Goal: Task Accomplishment & Management: Manage account settings

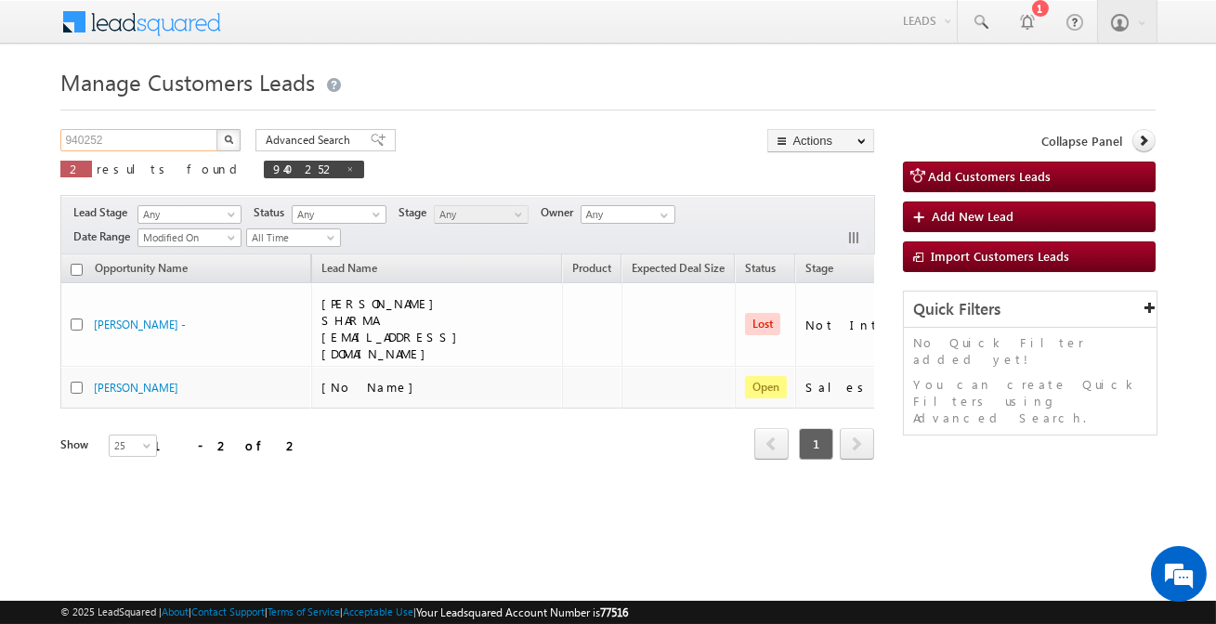
click at [138, 140] on input "940252" at bounding box center [139, 140] width 159 height 22
paste input "340"
type input "940340"
click at [216, 129] on button "button" at bounding box center [228, 140] width 24 height 22
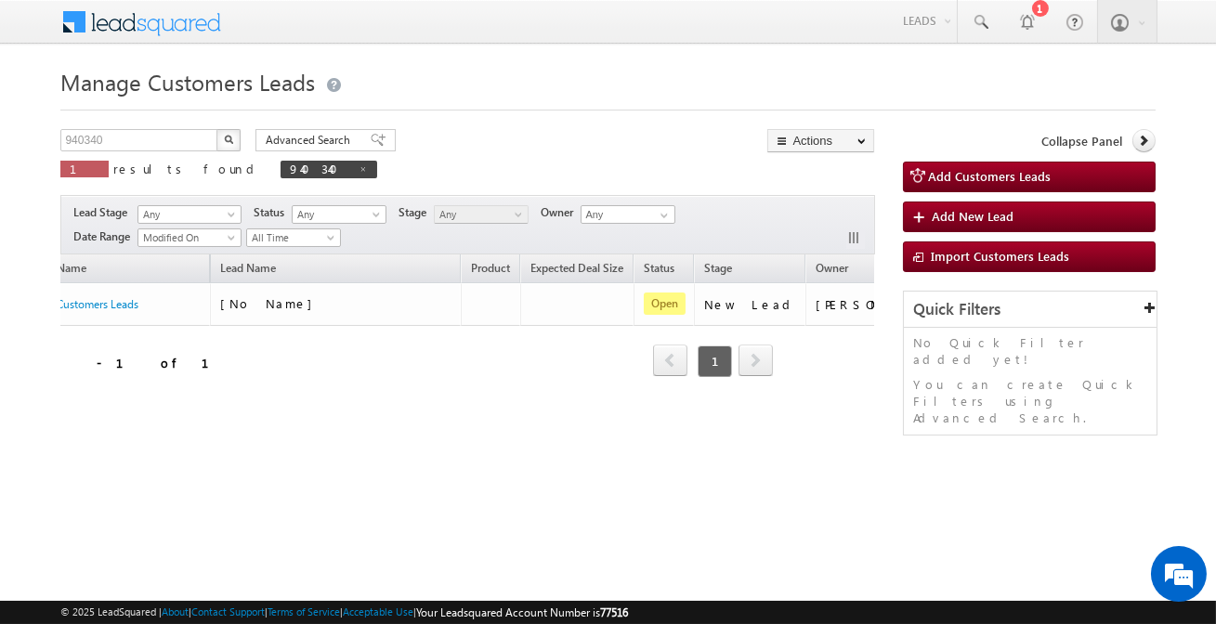
scroll to position [0, 155]
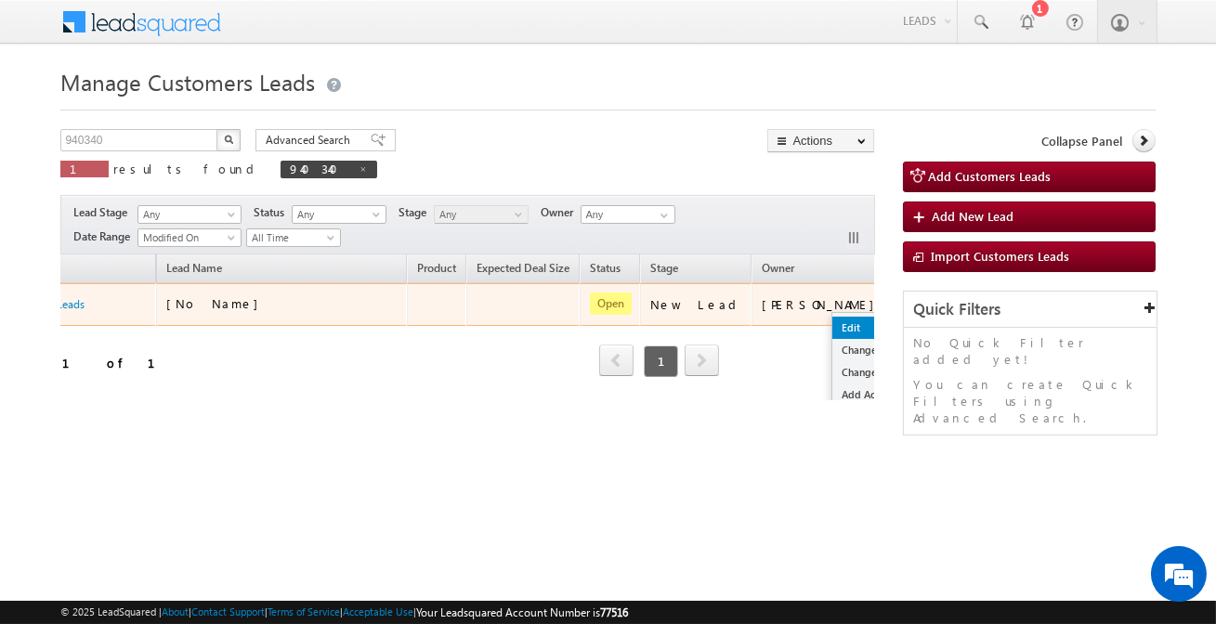
click at [832, 323] on link "Edit" at bounding box center [878, 328] width 93 height 22
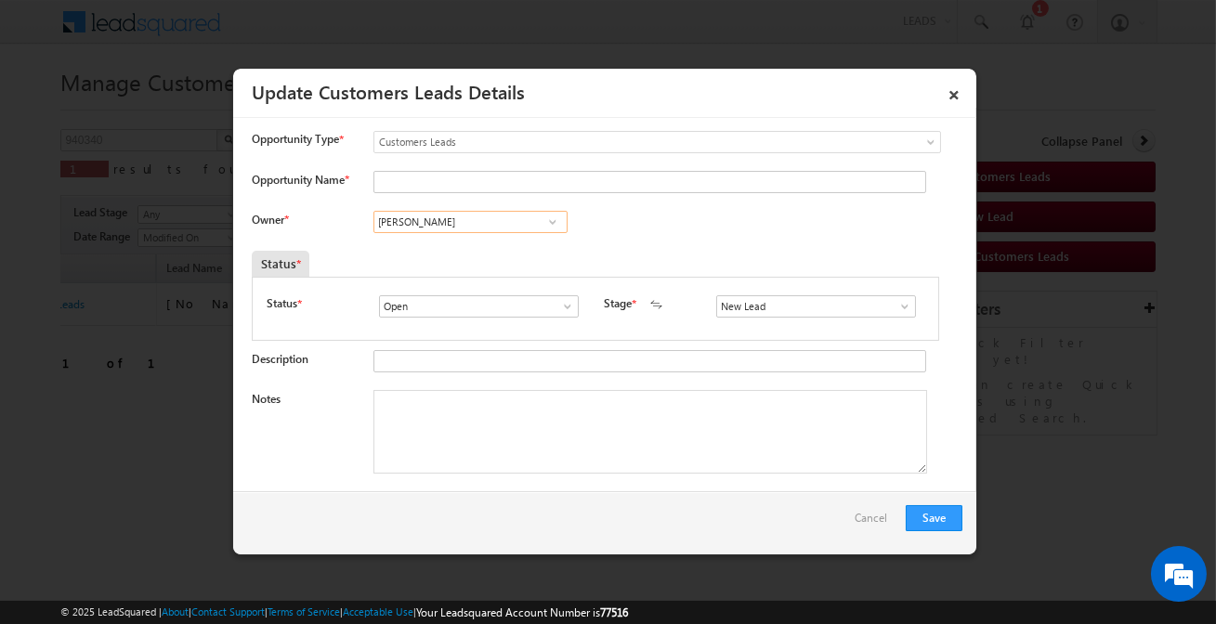
click at [476, 218] on input "[PERSON_NAME]" at bounding box center [470, 222] width 194 height 22
click at [482, 189] on input "Opportunity Name *" at bounding box center [649, 182] width 553 height 22
paste input "GAURAV PANDIT BHAI"
type input "GAURAV PANDIT BHAI"
click at [541, 219] on link at bounding box center [552, 222] width 23 height 19
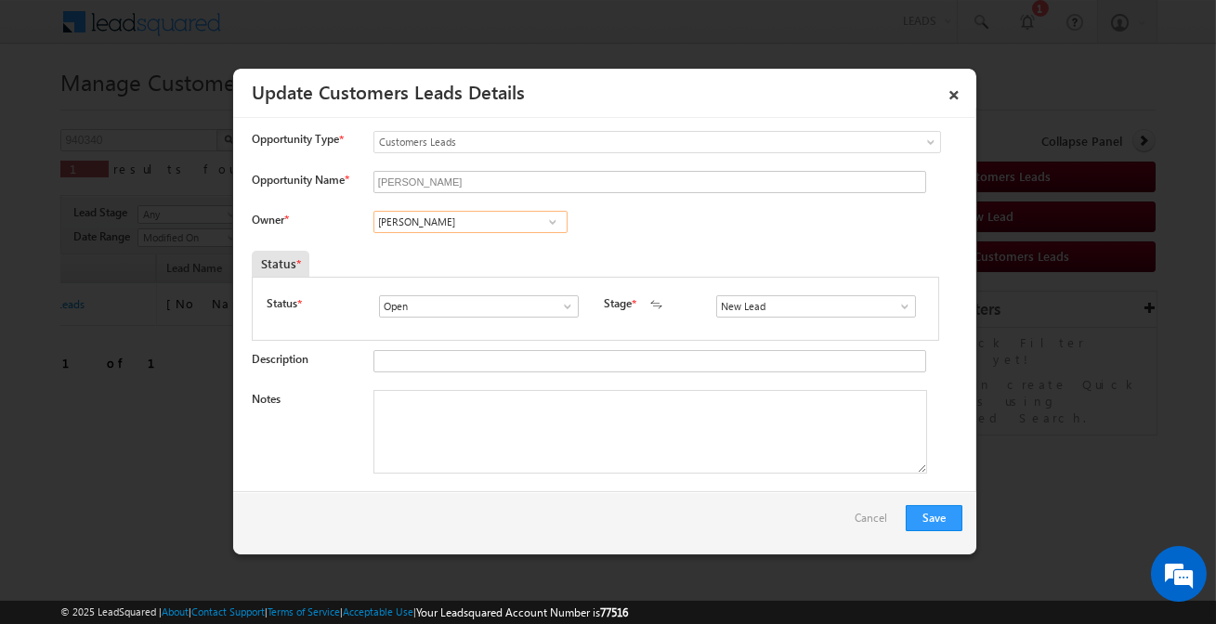
click at [492, 222] on input "[PERSON_NAME]" at bounding box center [470, 222] width 194 height 22
paste input "Vishal Ghorpade"
click at [491, 223] on input "Vikas HalwaiVishal Ghorpade" at bounding box center [470, 222] width 194 height 22
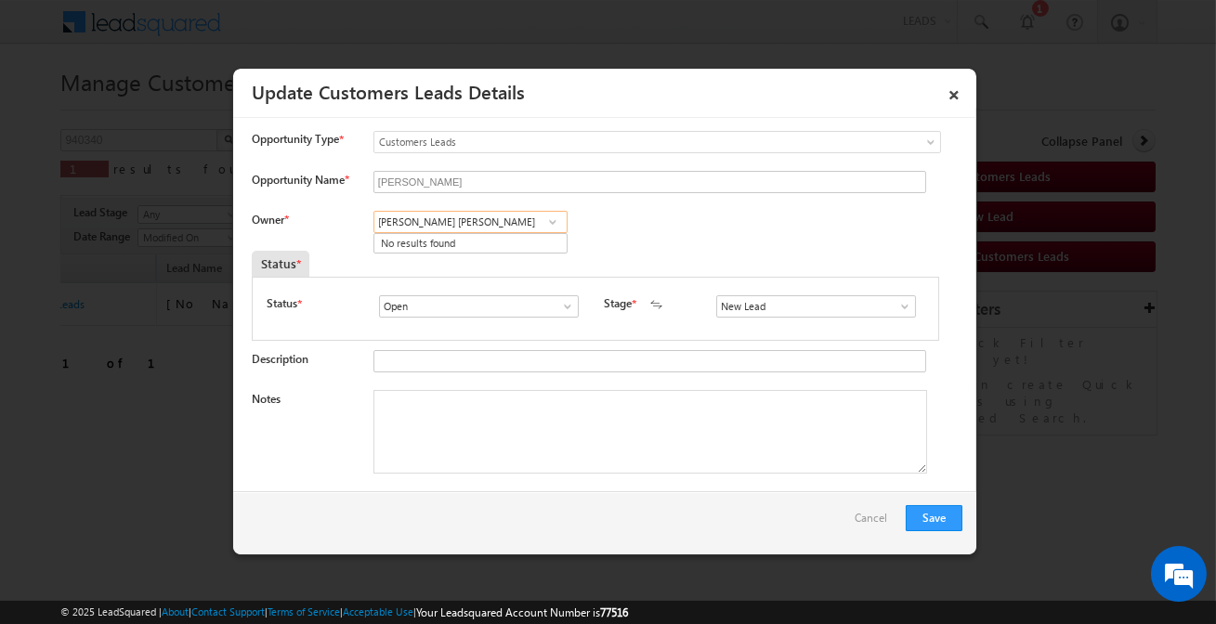
paste input
click at [508, 254] on span "vishal.g@sgrlimited.in" at bounding box center [464, 258] width 167 height 14
type input "Vishal Ghorpade"
click at [775, 309] on input "New Lead" at bounding box center [816, 306] width 200 height 22
type input "Sales Marked"
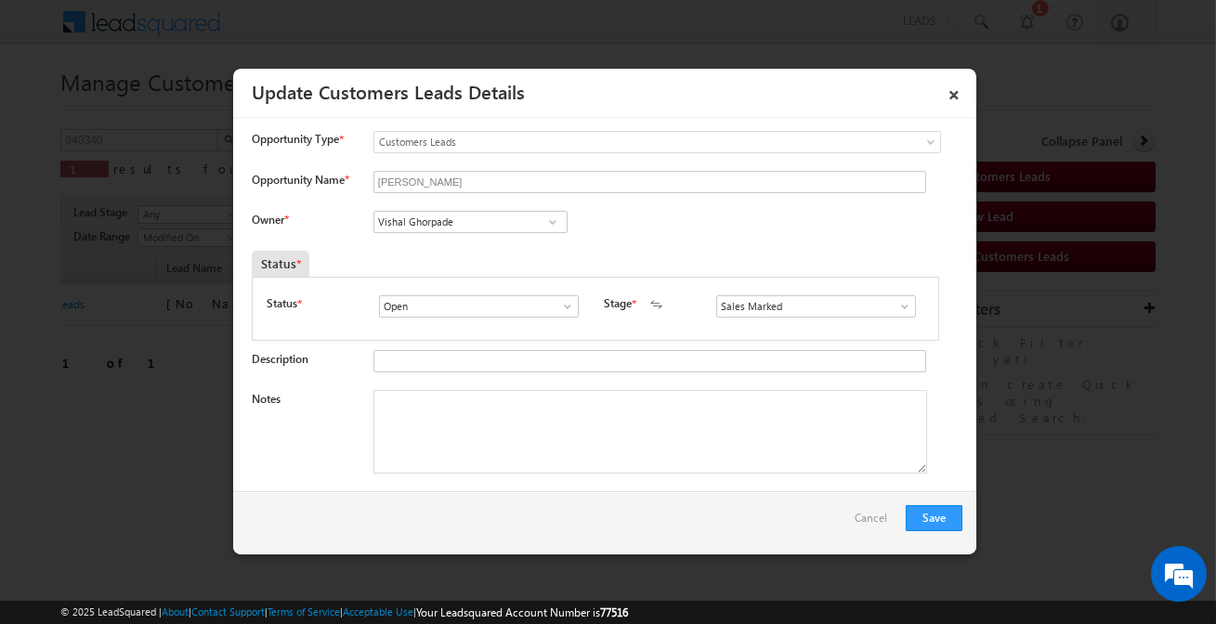
click at [697, 445] on textarea "Notes" at bounding box center [650, 432] width 554 height 84
paste textarea "GAURAV PANDIT BHAI / Construction / 7 lakh / Salaried (CCTV) Income Is 25k / No…"
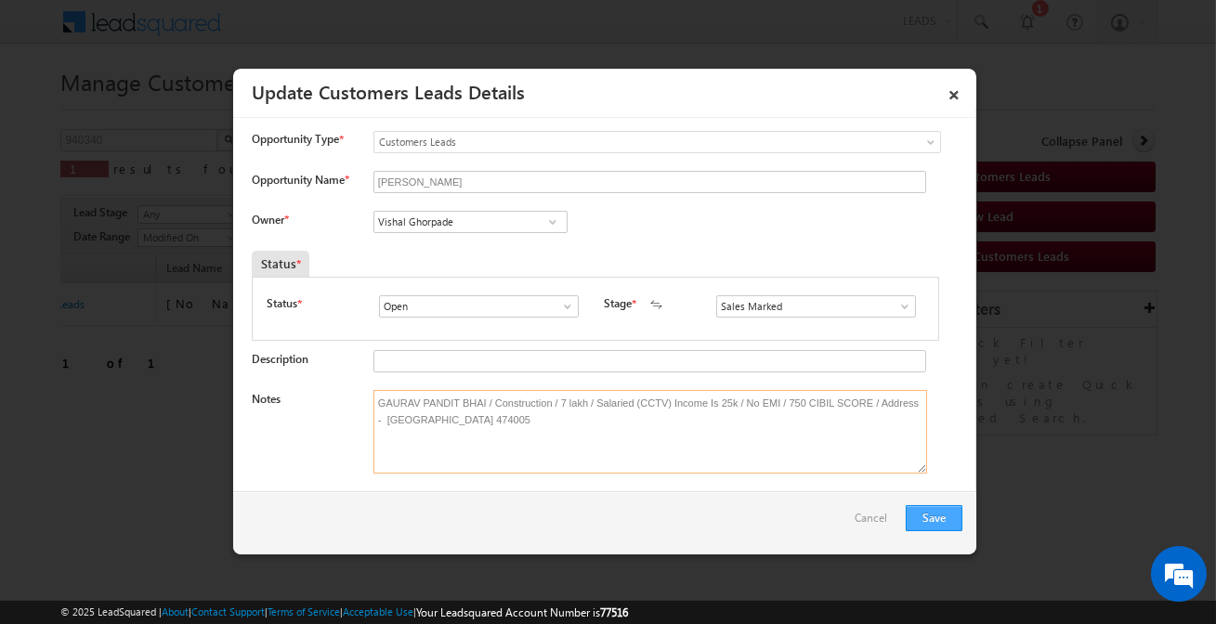
type textarea "GAURAV PANDIT BHAI / Construction / 7 lakh / Salaried (CCTV) Income Is 25k / No…"
click at [947, 516] on button "Save" at bounding box center [934, 518] width 57 height 26
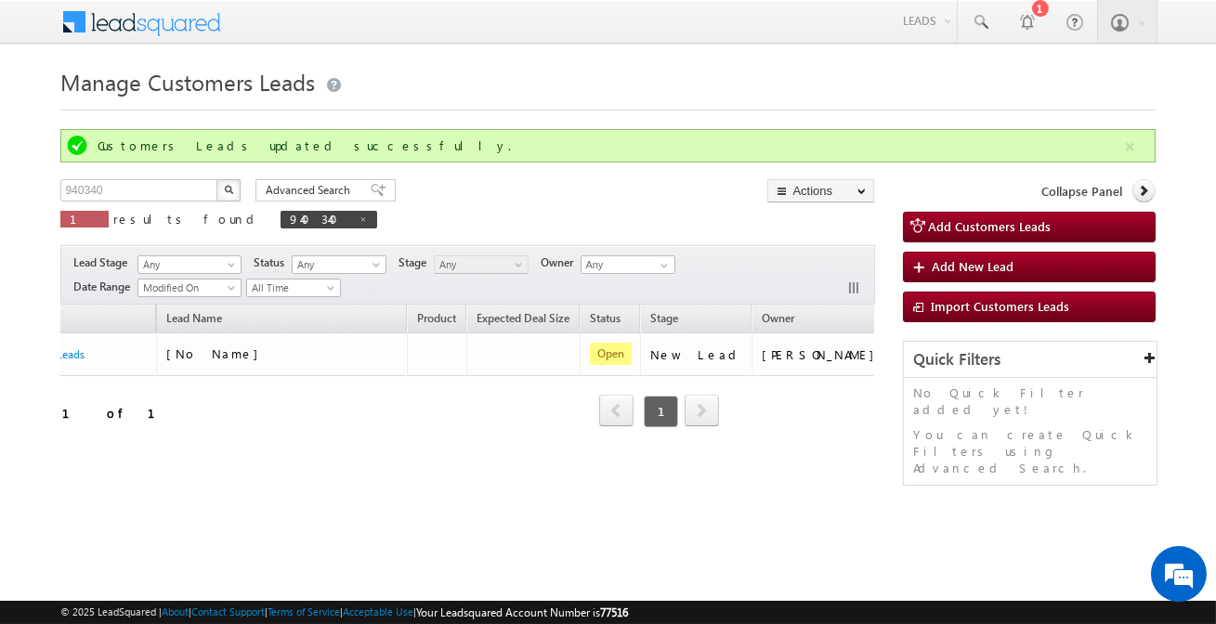
scroll to position [0, 0]
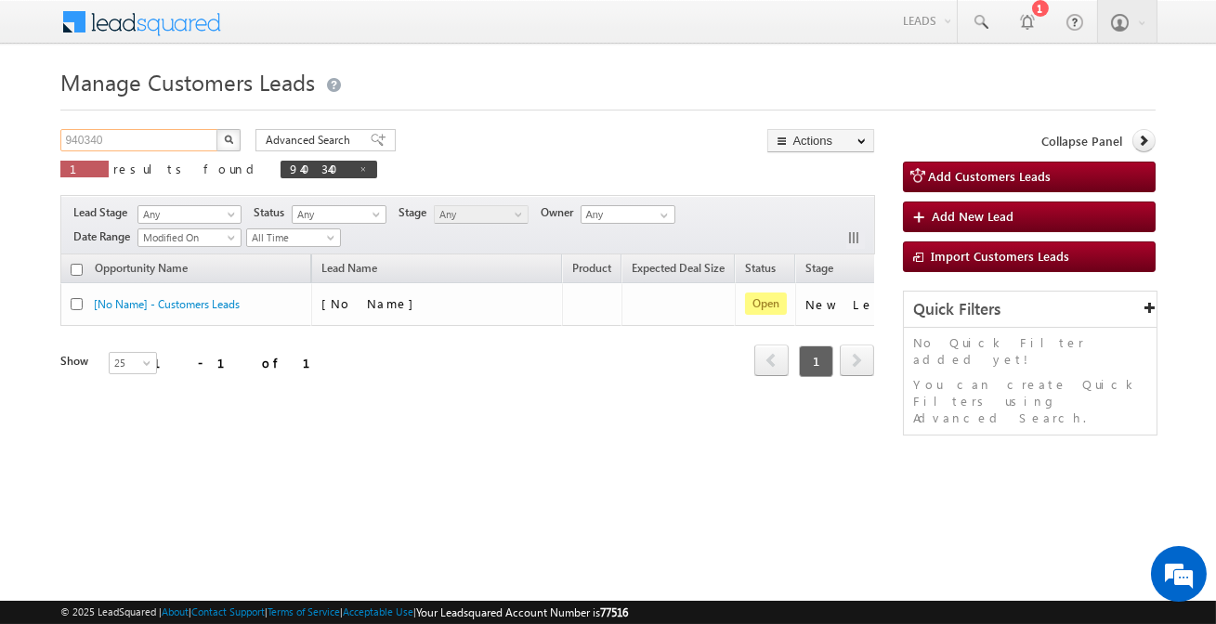
click at [174, 141] on input "940340" at bounding box center [139, 140] width 159 height 22
paste input "448"
type input "940448"
click at [216, 129] on button "button" at bounding box center [228, 140] width 24 height 22
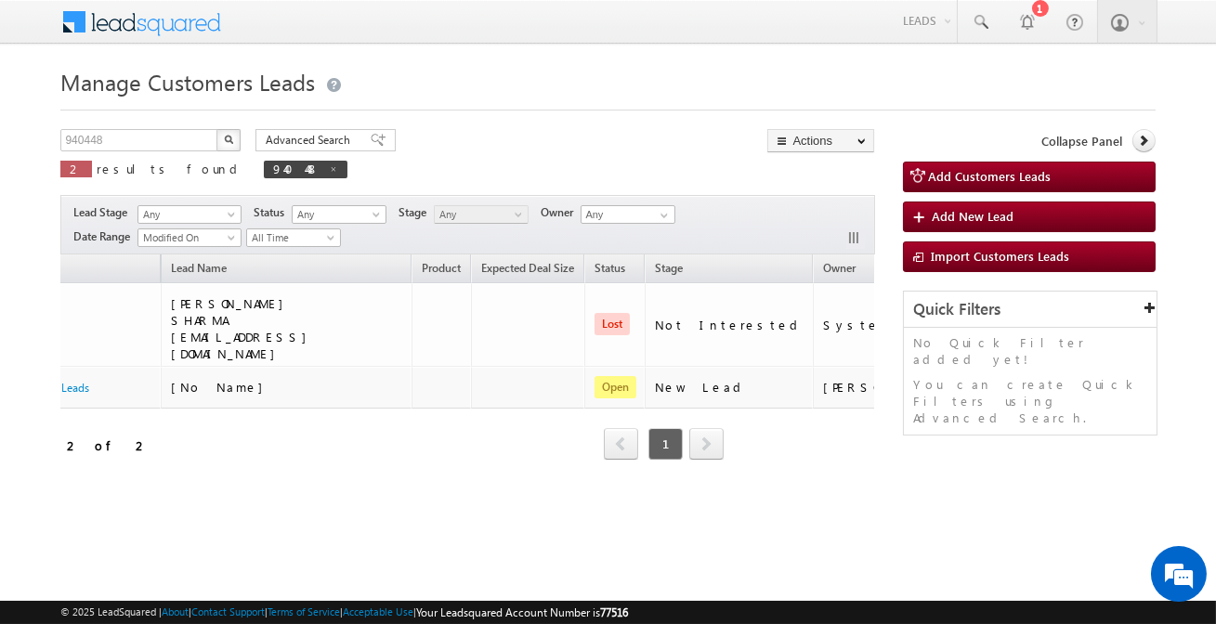
scroll to position [0, 179]
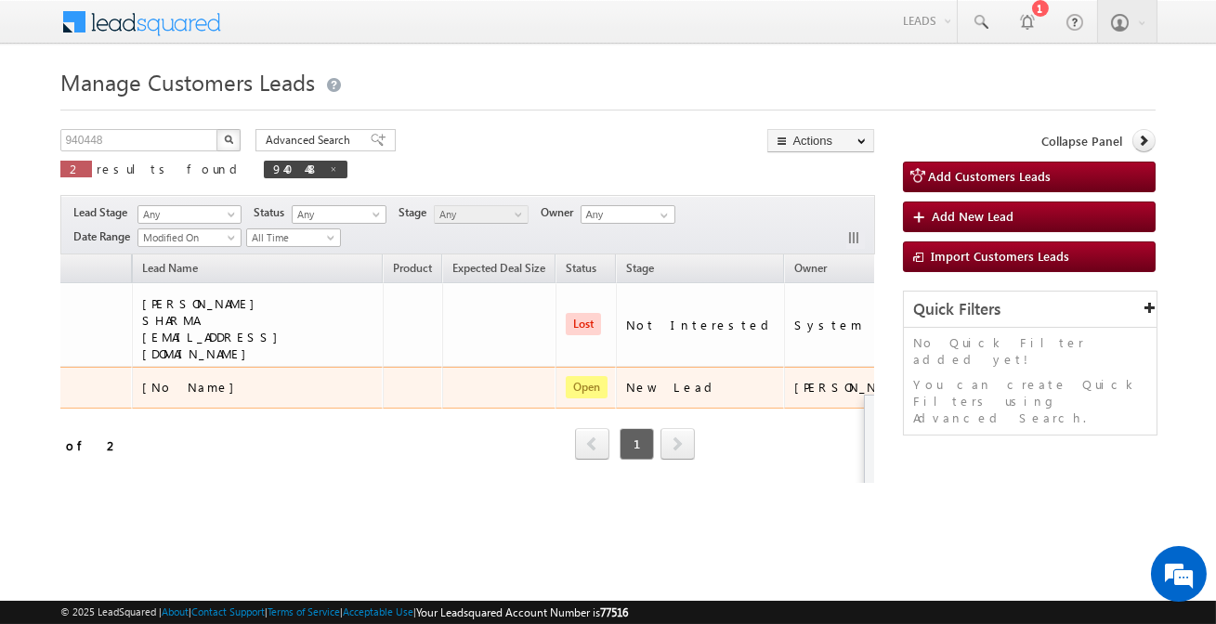
click at [939, 377] on button "button" at bounding box center [948, 386] width 19 height 19
click at [865, 399] on link "Edit" at bounding box center [911, 410] width 93 height 22
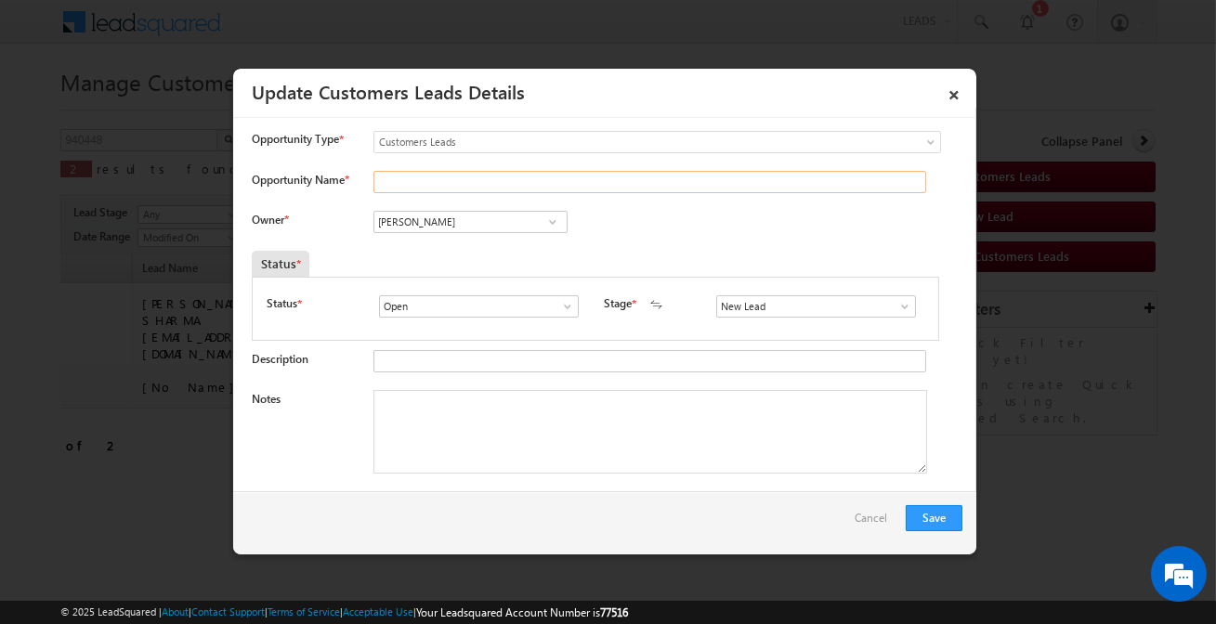
click at [468, 179] on input "Opportunity Name *" at bounding box center [649, 182] width 553 height 22
click at [399, 222] on input "[PERSON_NAME]" at bounding box center [470, 222] width 194 height 22
click at [464, 178] on input "Sa" at bounding box center [649, 182] width 553 height 22
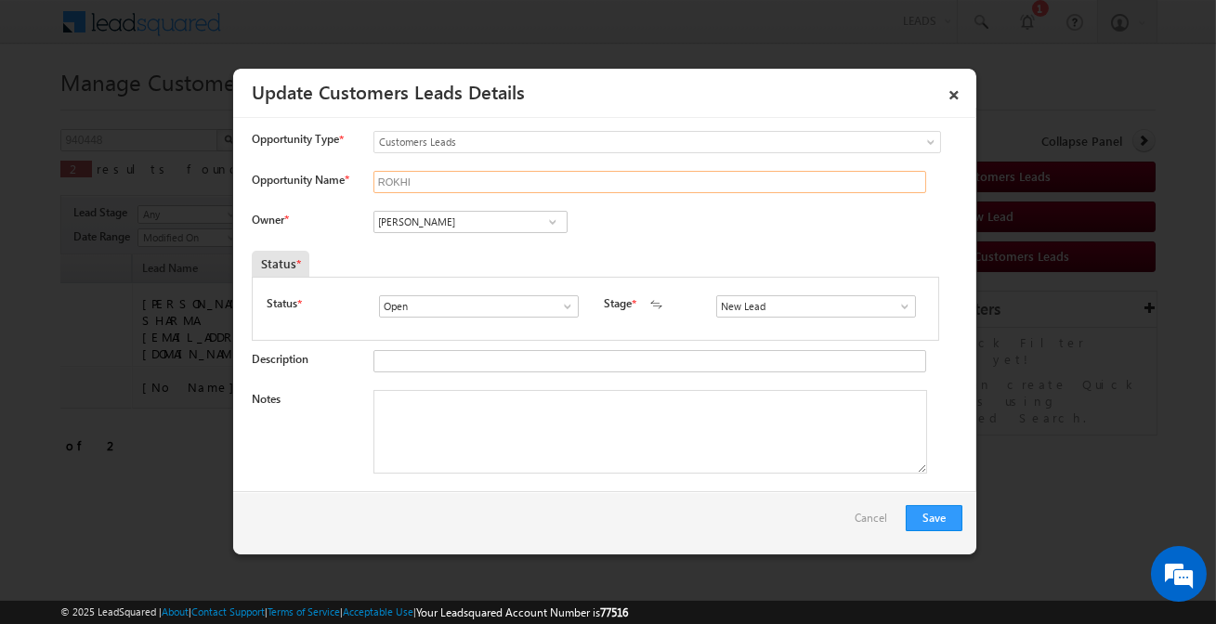
type input "ROKHI"
click at [555, 220] on span at bounding box center [552, 222] width 19 height 15
paste input "[PERSON_NAME]"
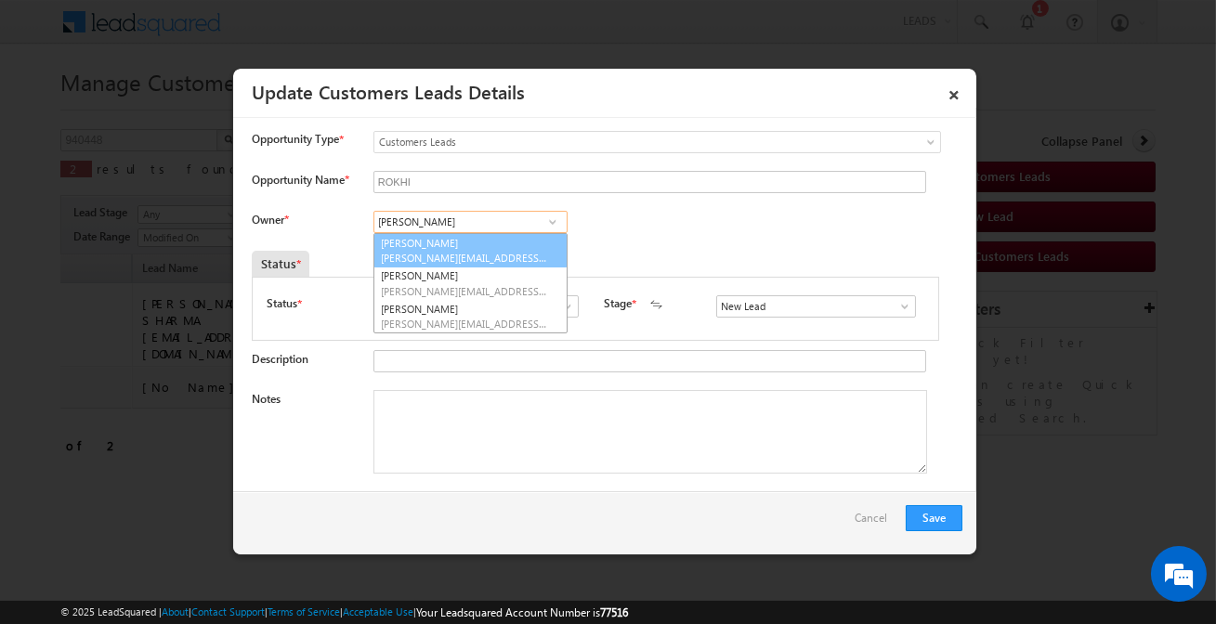
click at [502, 251] on span "[PERSON_NAME][EMAIL_ADDRESS][DOMAIN_NAME]" at bounding box center [464, 258] width 167 height 14
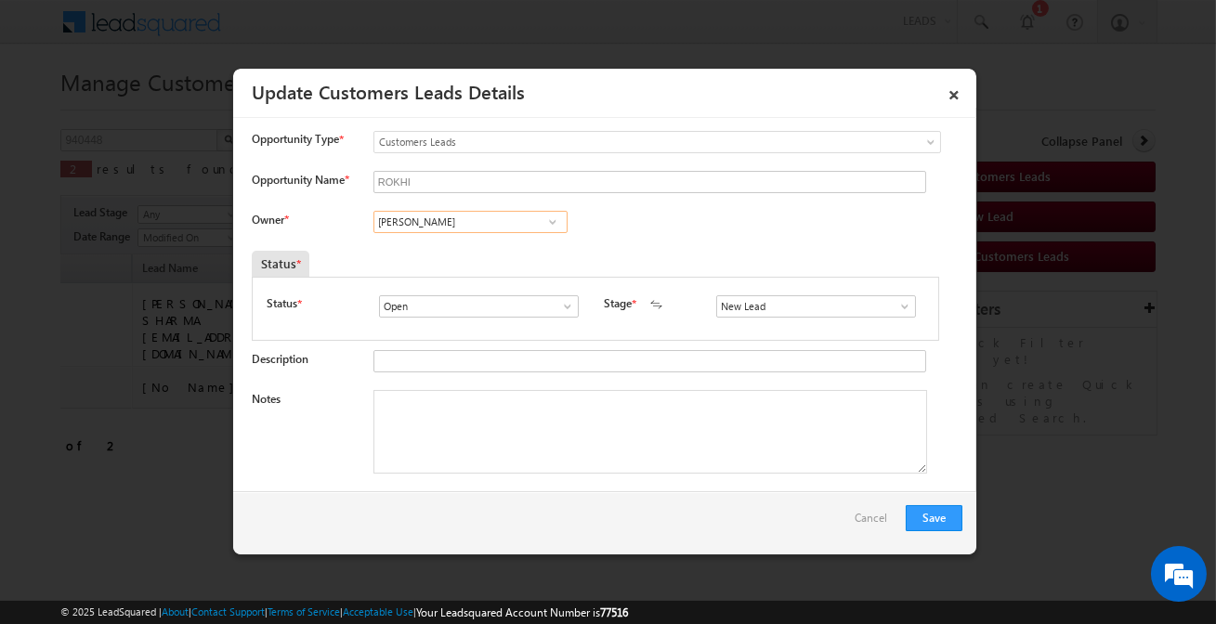
type input "[PERSON_NAME]"
click at [742, 311] on input "New Lead" at bounding box center [816, 306] width 200 height 22
type input "Sales Marked"
click at [647, 443] on textarea "Notes" at bounding box center [650, 432] width 554 height 84
paste textarea "Rokhi / Lap Loan / 5 Lakh / Customer is salaried 22k income / CIBIL Score is 75…"
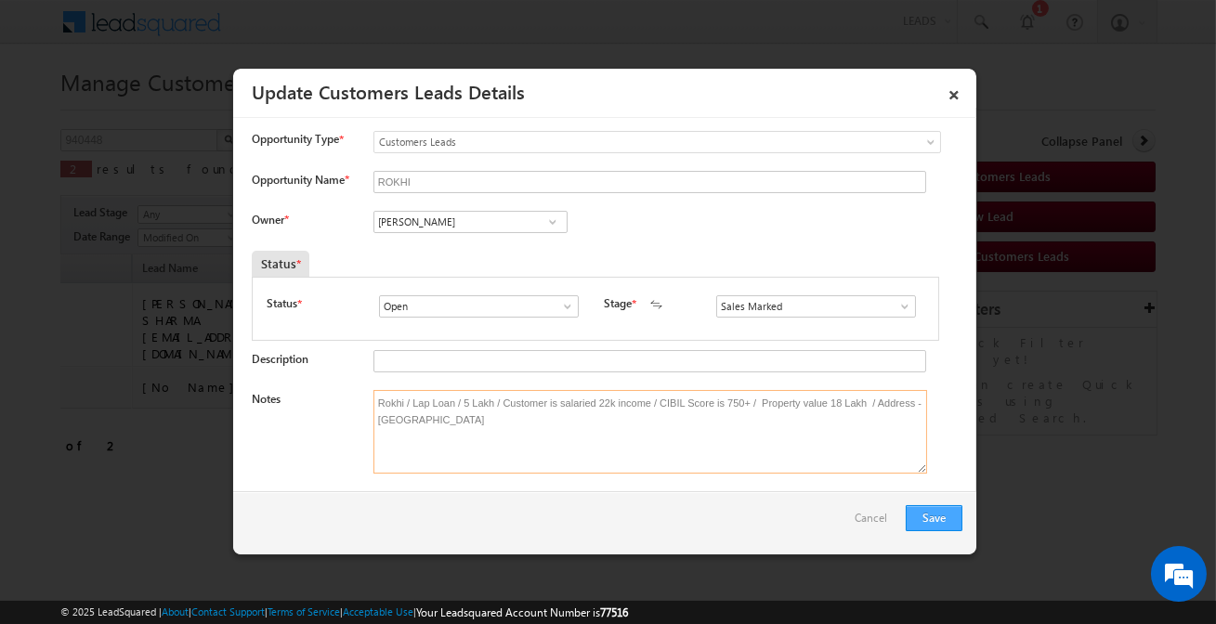
type textarea "Rokhi / Lap Loan / 5 Lakh / Customer is salaried 22k income / CIBIL Score is 75…"
click at [938, 518] on button "Save" at bounding box center [934, 518] width 57 height 26
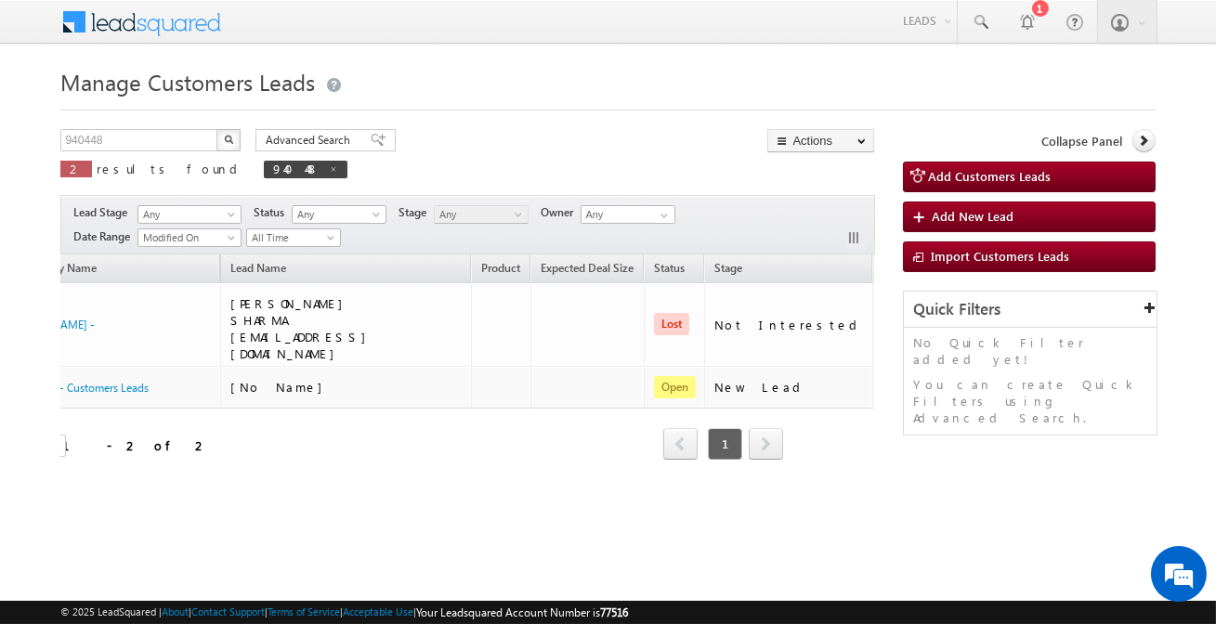
scroll to position [0, 0]
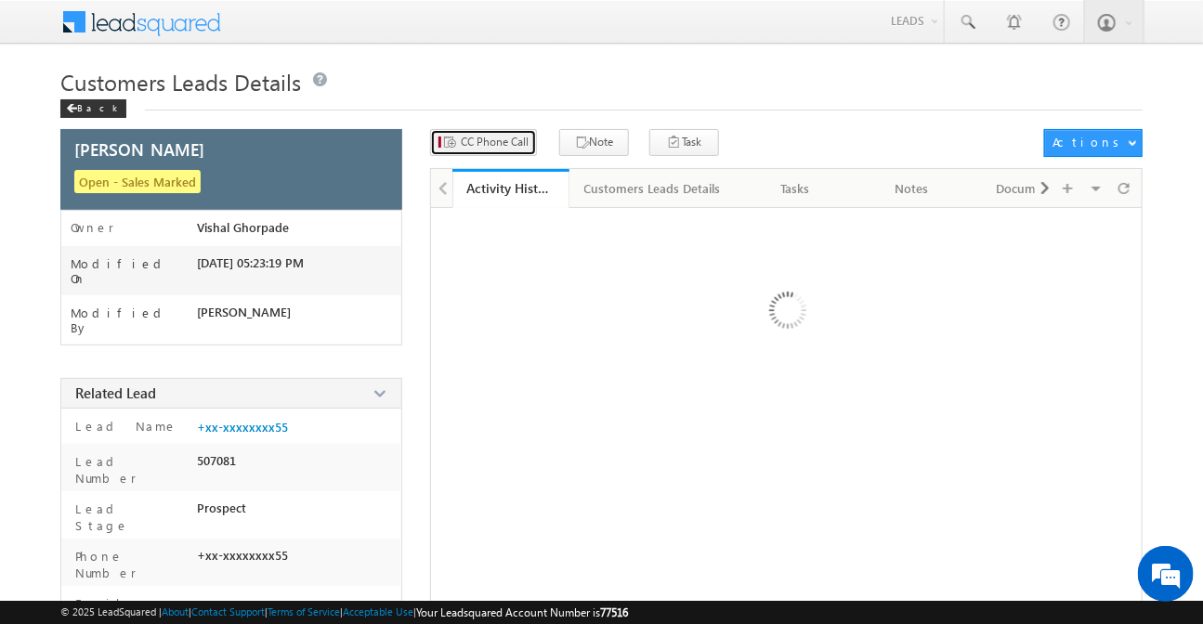
click at [472, 141] on span "CC Phone Call" at bounding box center [495, 142] width 68 height 17
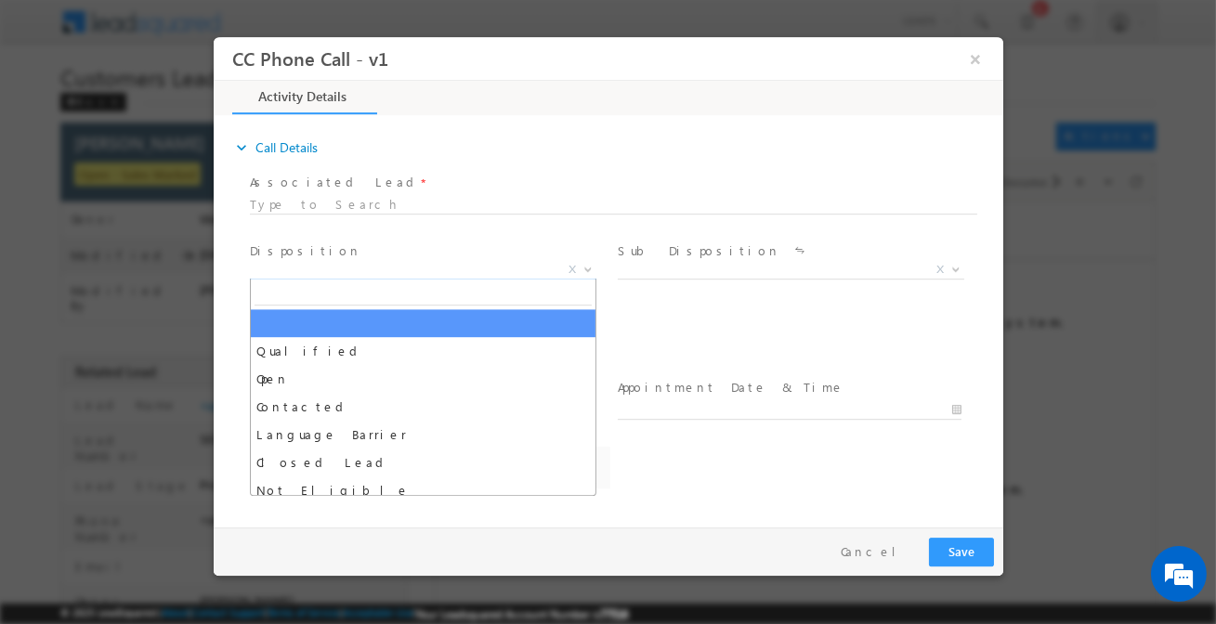
click at [404, 267] on span "X" at bounding box center [422, 270] width 346 height 19
select select "abhishek.sengar@sgrlimited.in"
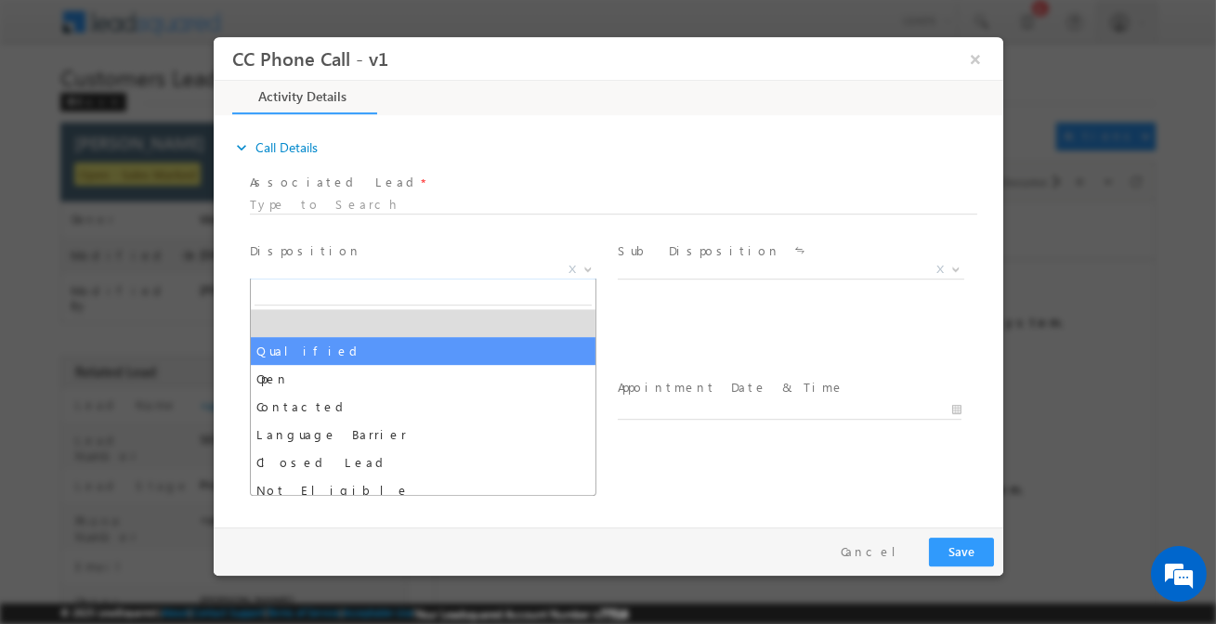
select select "Qualified"
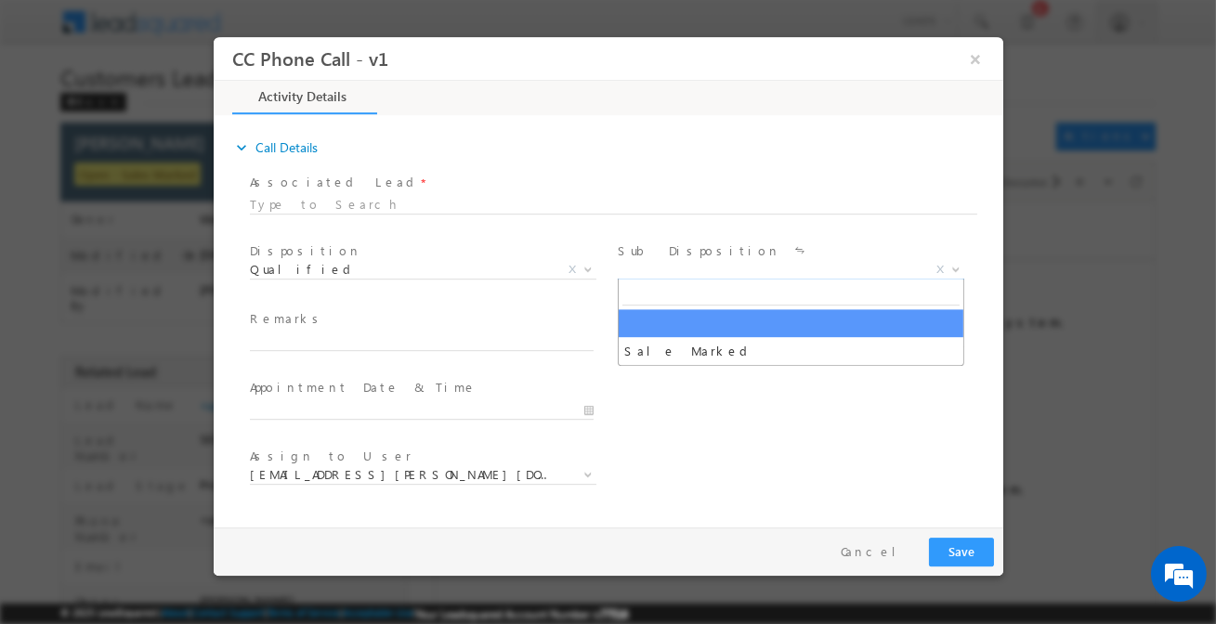
click at [678, 273] on span "X" at bounding box center [790, 270] width 346 height 19
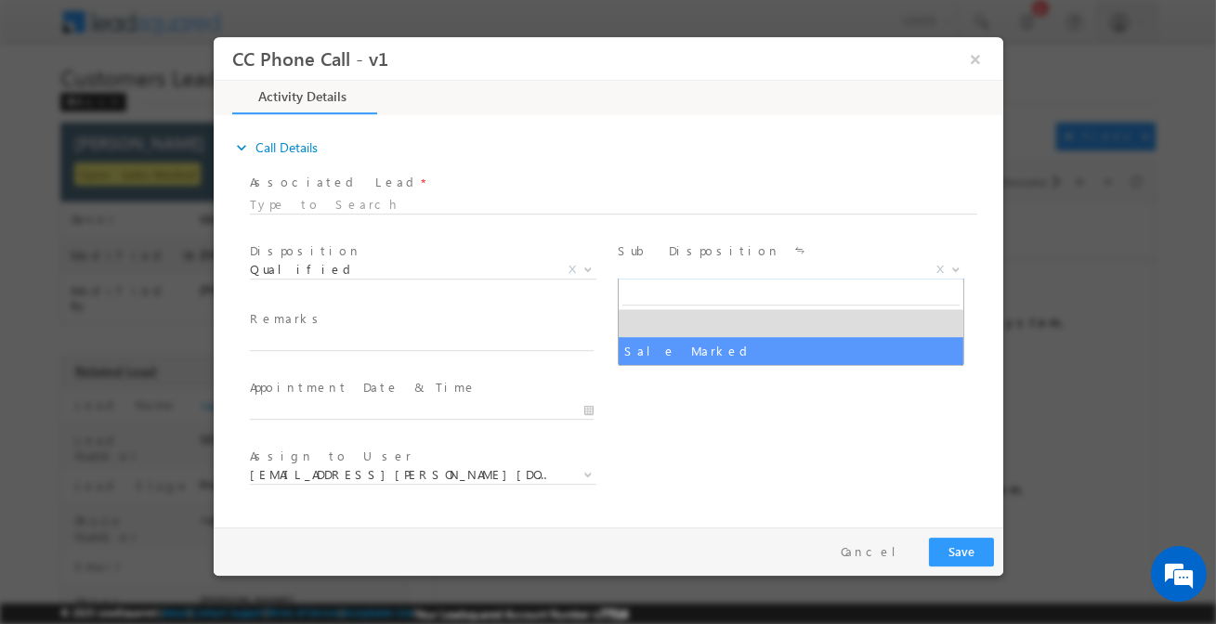
select select "Sale Marked"
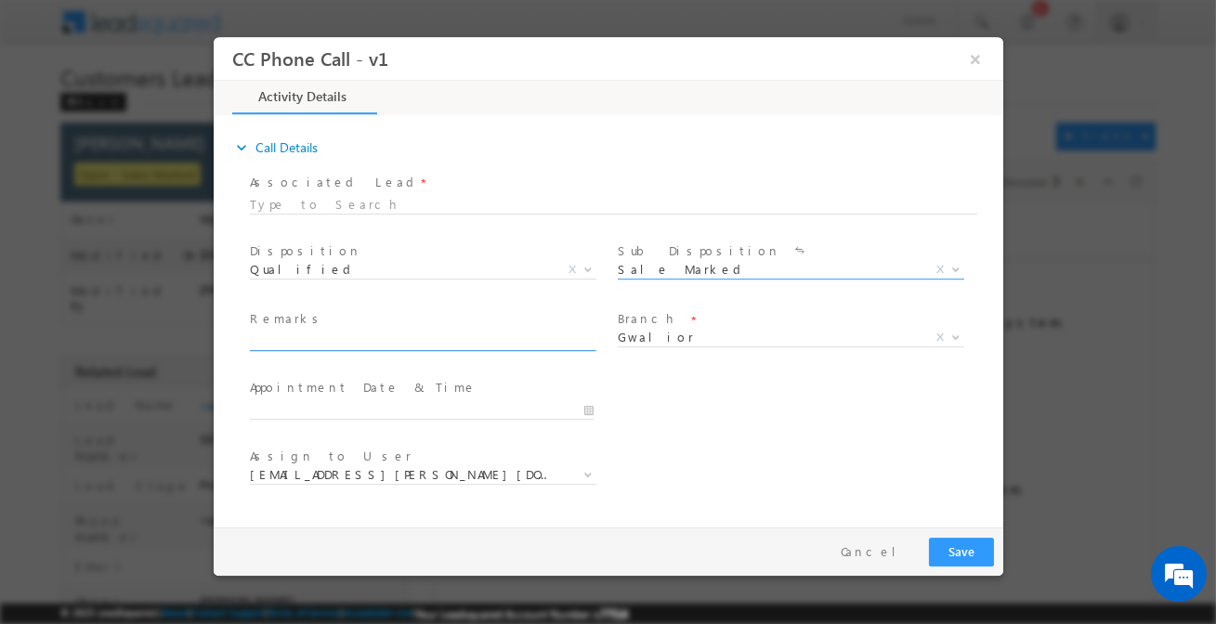
click at [443, 339] on input "text" at bounding box center [421, 342] width 344 height 19
paste input "GAURAV PANDIT BHAI / Construction / 7 lakh / Salaried (CCTV) Income Is 25k / No…"
type input "GAURAV PANDIT BHAI / Construction / 7 lakh / Salaried (CCTV) Income Is 25k / No…"
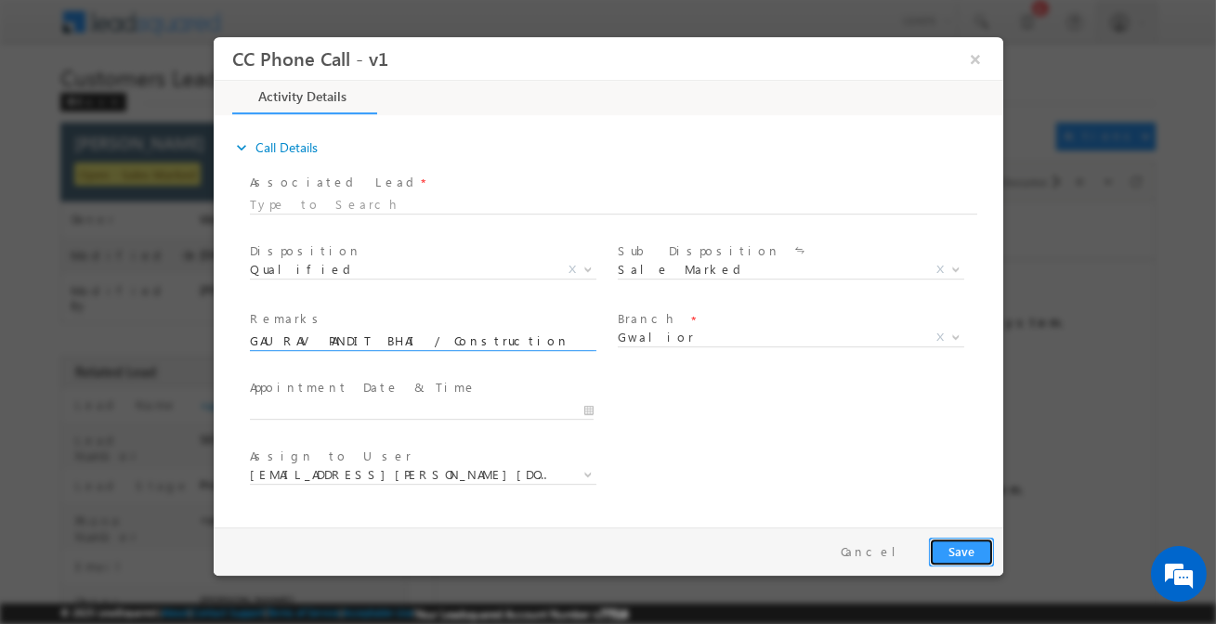
click at [947, 545] on button "Save" at bounding box center [960, 552] width 65 height 29
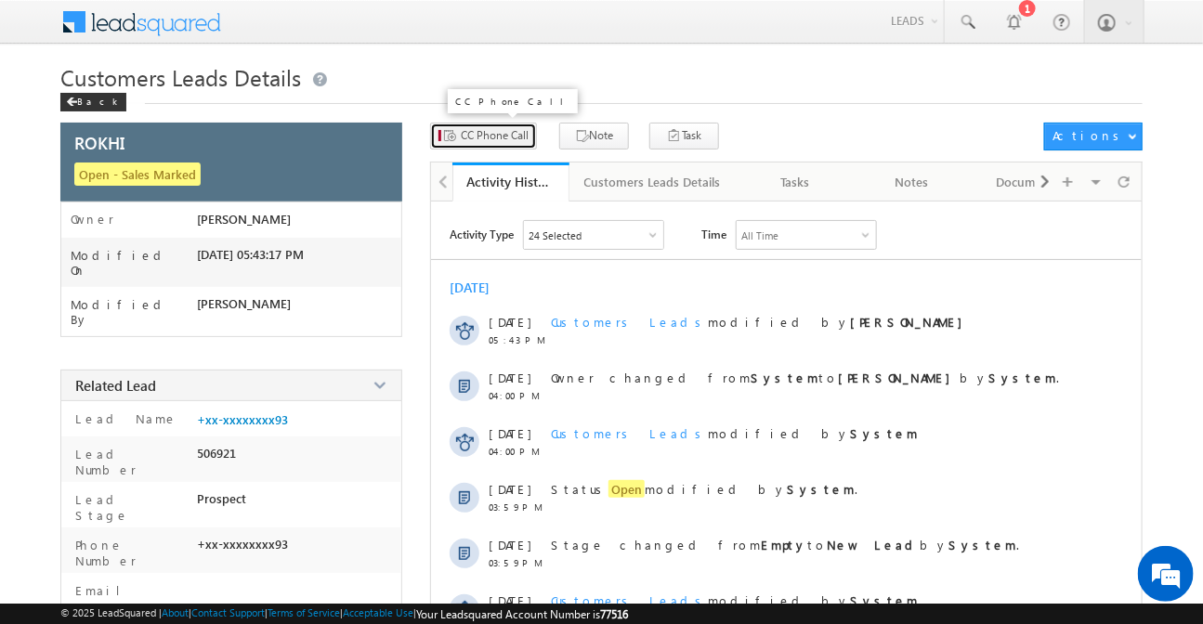
click at [493, 124] on button "CC Phone Call" at bounding box center [483, 136] width 107 height 27
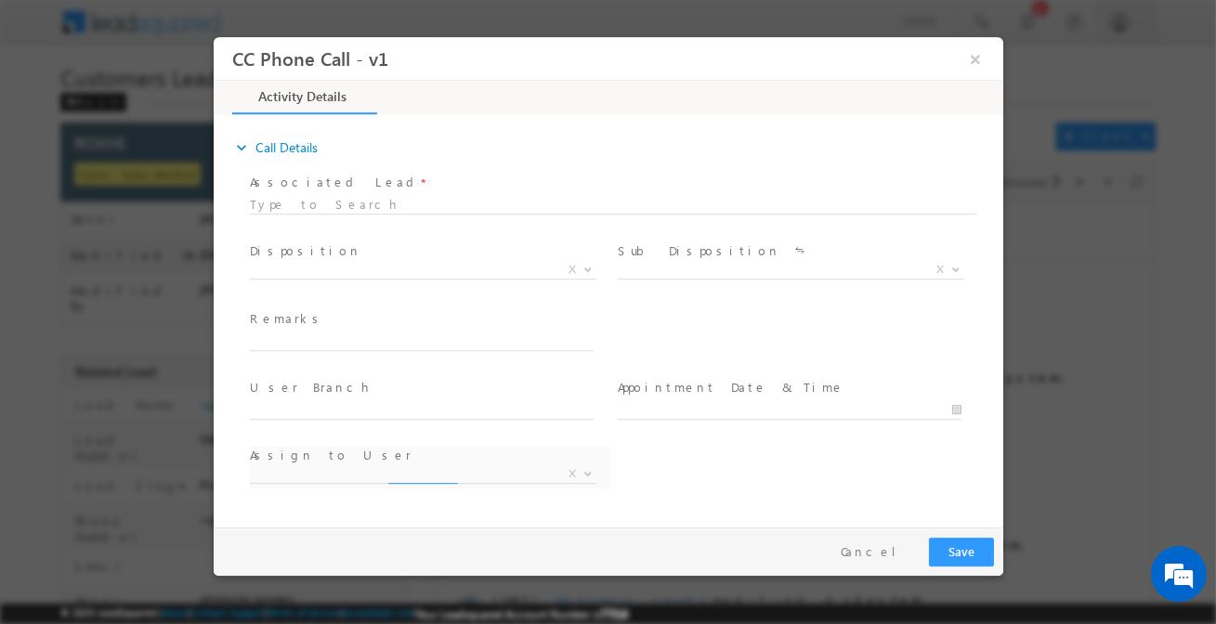
click at [427, 216] on span at bounding box center [596, 224] width 694 height 20
select select "[EMAIL_ADDRESS][DOMAIN_NAME]"
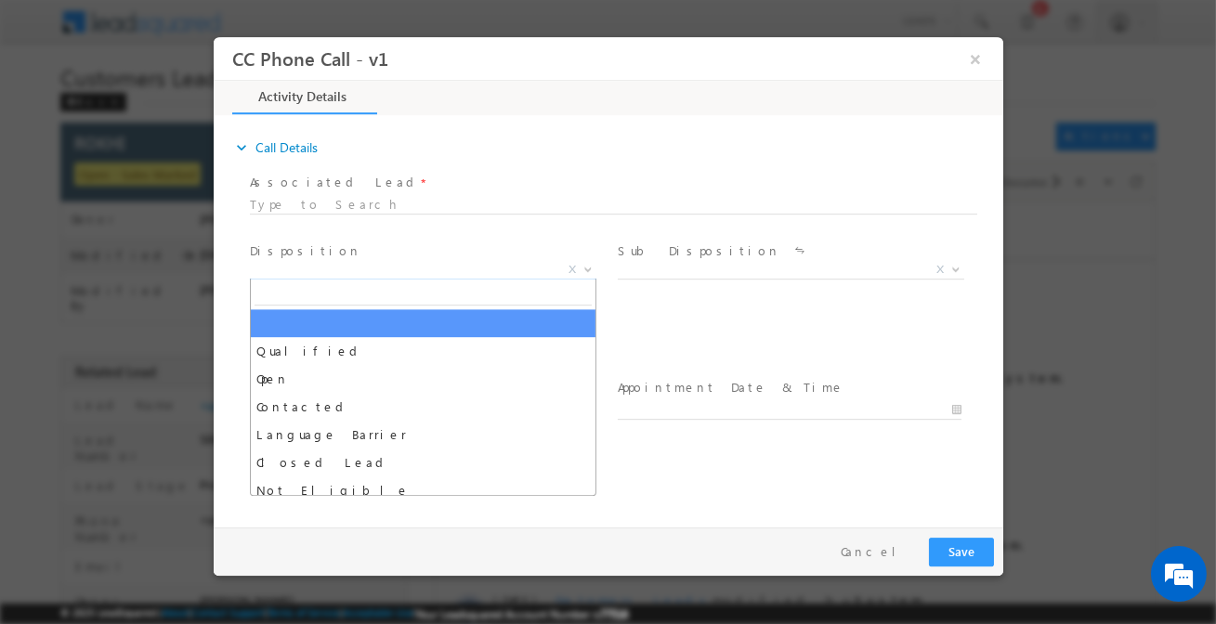
click at [412, 276] on span "X" at bounding box center [422, 270] width 346 height 19
type input "S"
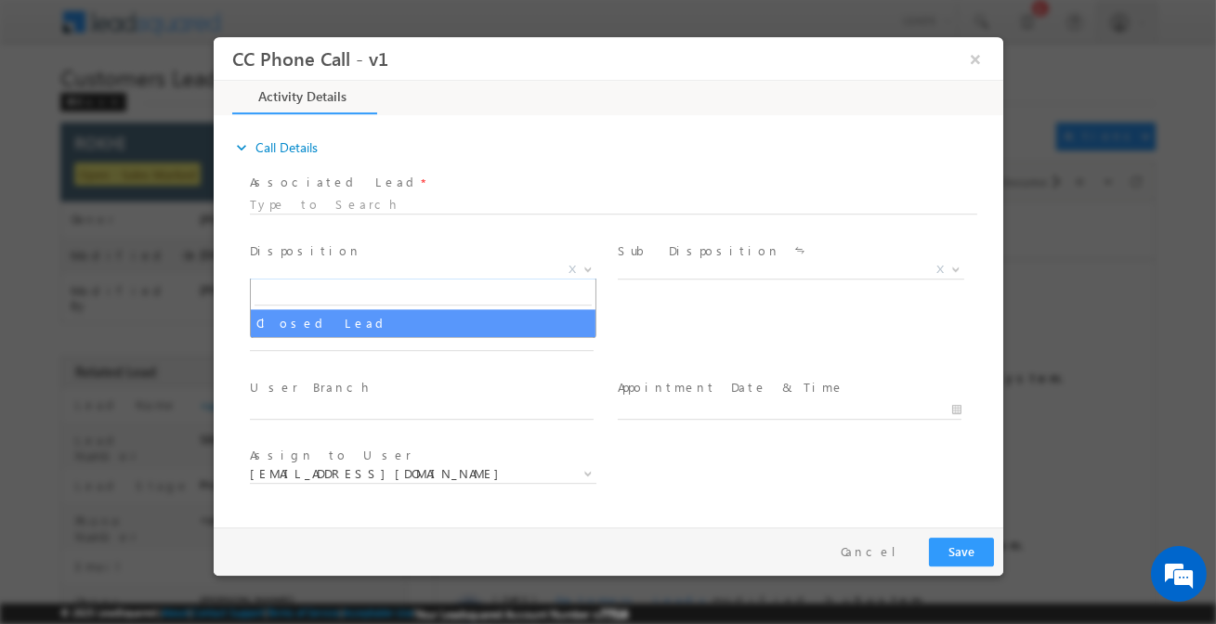
click at [412, 275] on span "X" at bounding box center [422, 270] width 346 height 19
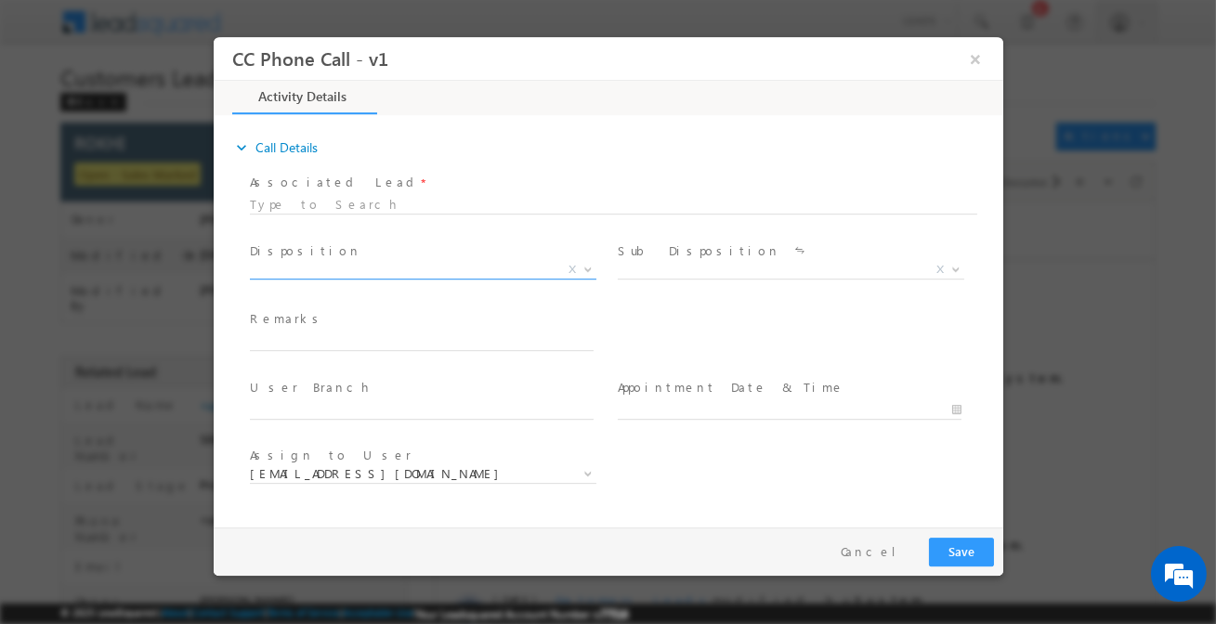
click at [412, 280] on span "X" at bounding box center [422, 274] width 346 height 19
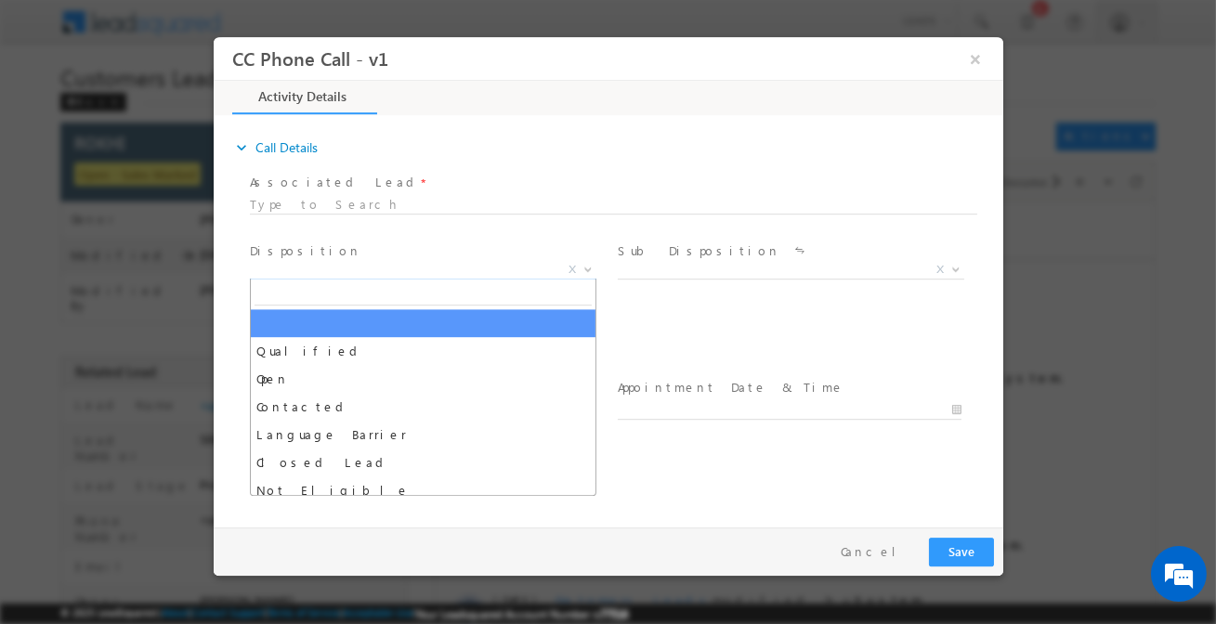
click at [409, 273] on span "X" at bounding box center [422, 270] width 346 height 19
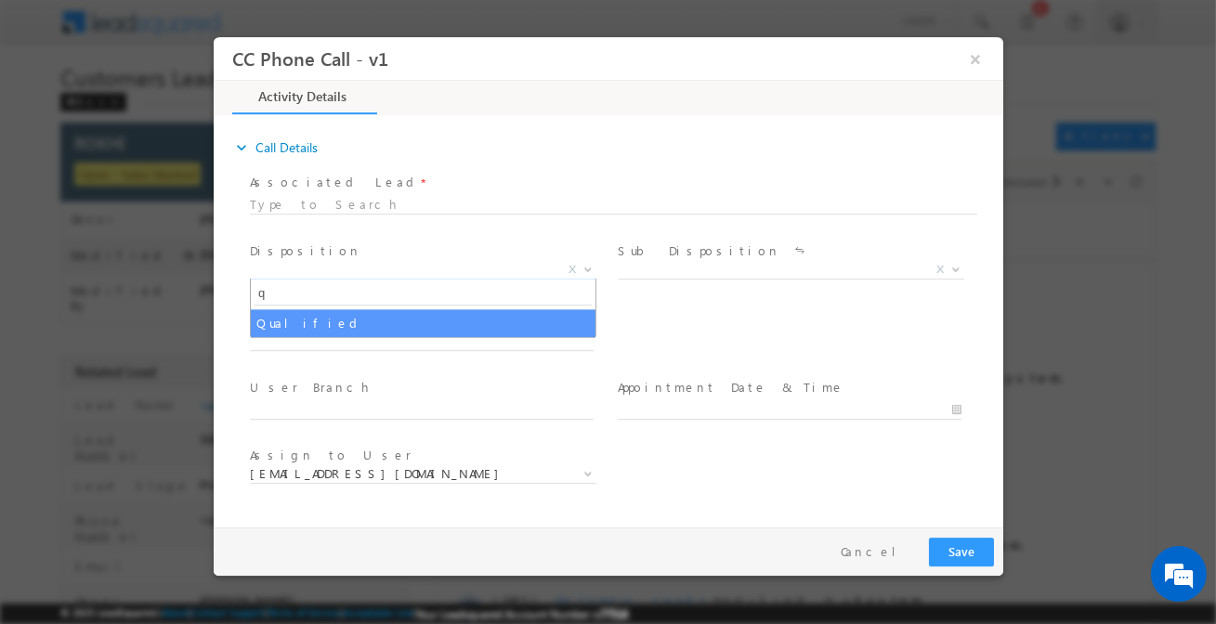
type input "q"
select select "Qualified"
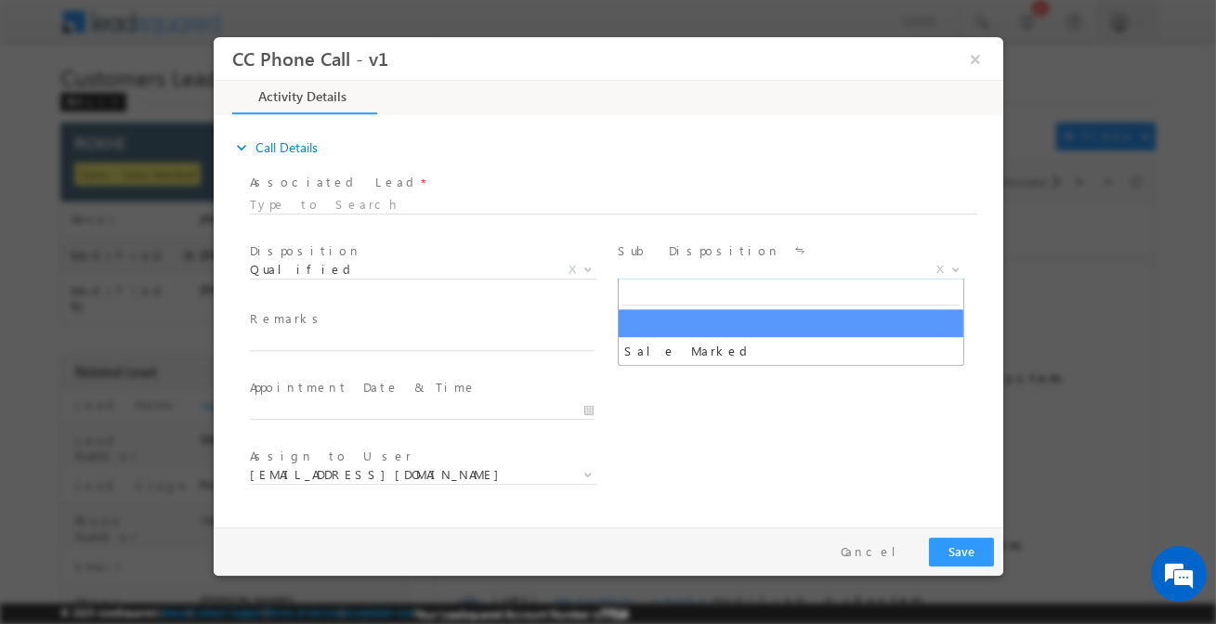
click at [707, 261] on span "X" at bounding box center [790, 270] width 346 height 19
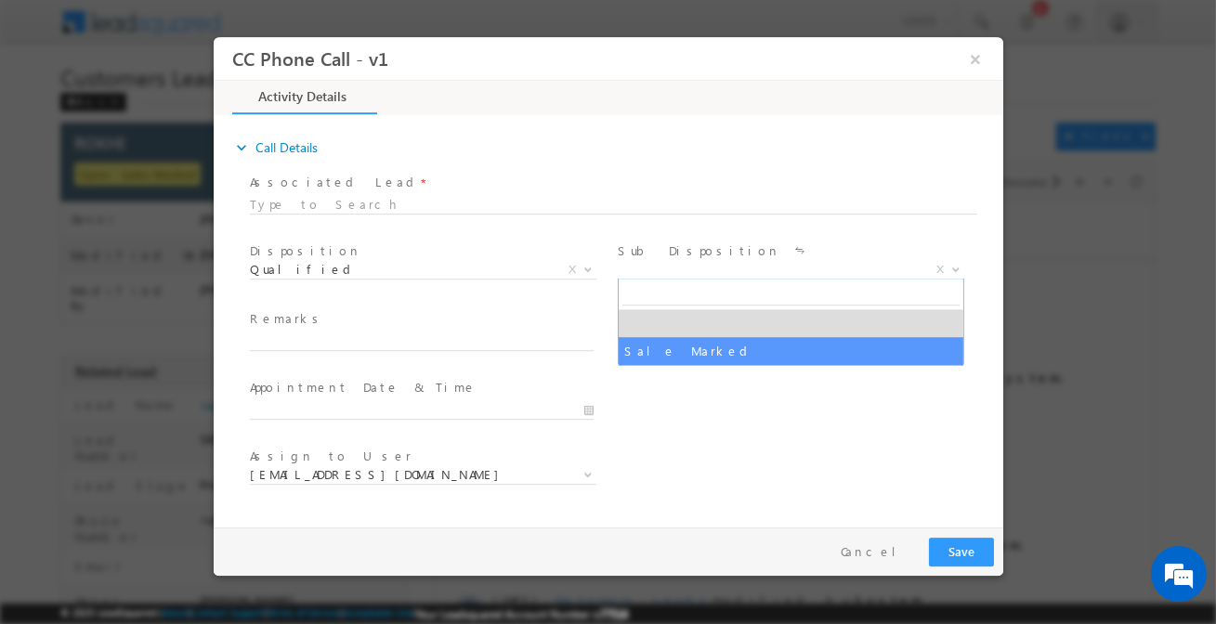
select select "Sale Marked"
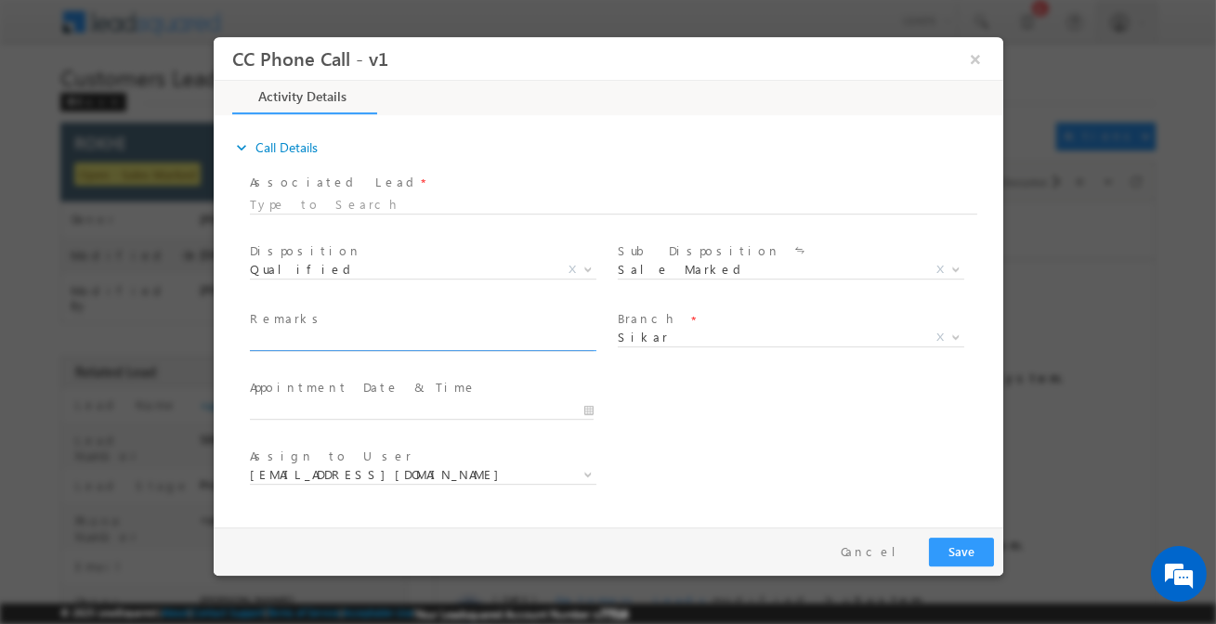
click at [480, 346] on input "text" at bounding box center [421, 342] width 344 height 19
paste input "Rokhi / Lap Loan / 5 Lakh / Customer is salaried 22k income / CIBIL Score is 75…"
type input "Rokhi / Lap Loan / 5 Lakh / Customer is salaried 22k income / CIBIL Score is 75…"
click at [688, 344] on span "Sikar" at bounding box center [768, 337] width 302 height 17
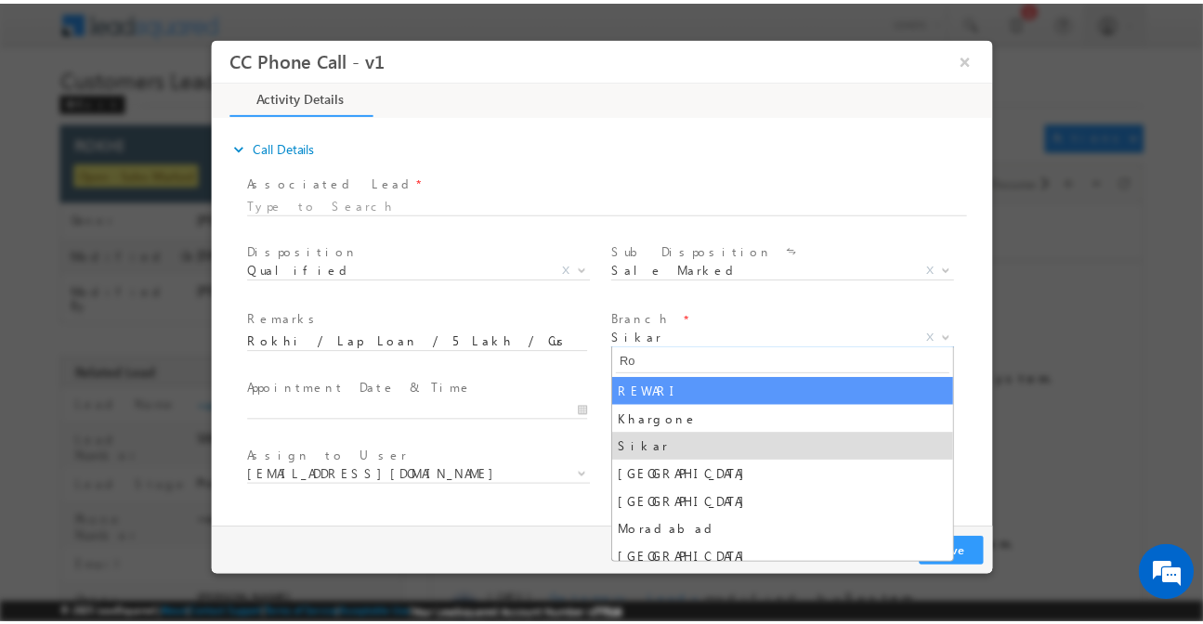
scroll to position [0, 0]
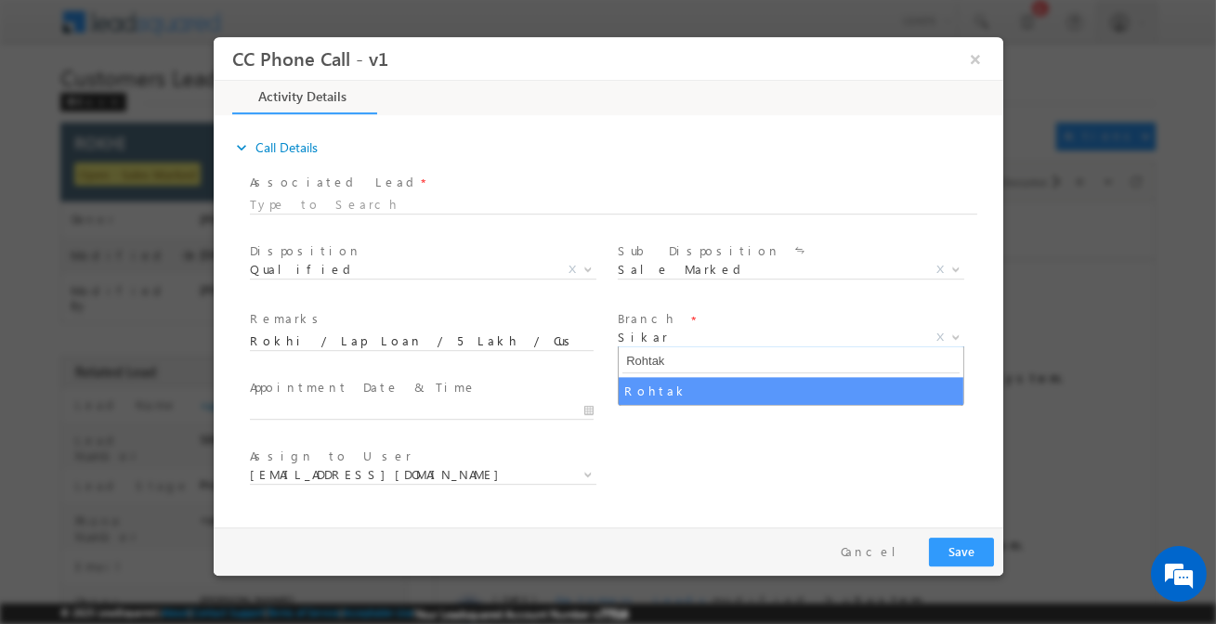
type input "Rohtak"
select select "Rohtak"
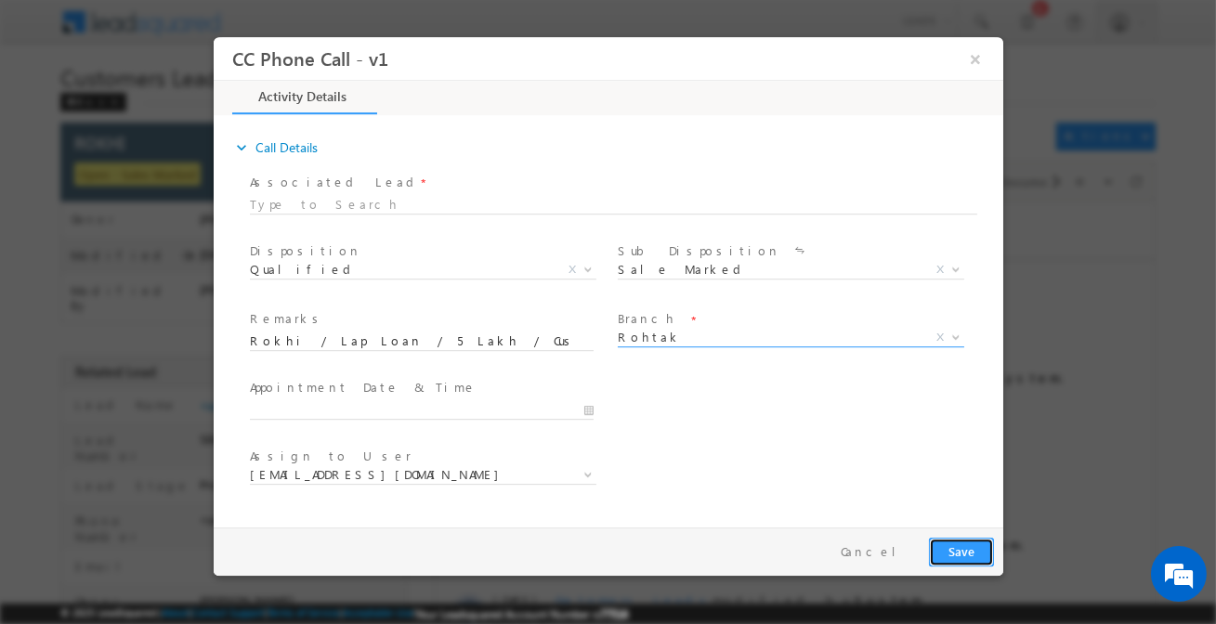
click at [980, 549] on button "Save" at bounding box center [960, 552] width 65 height 29
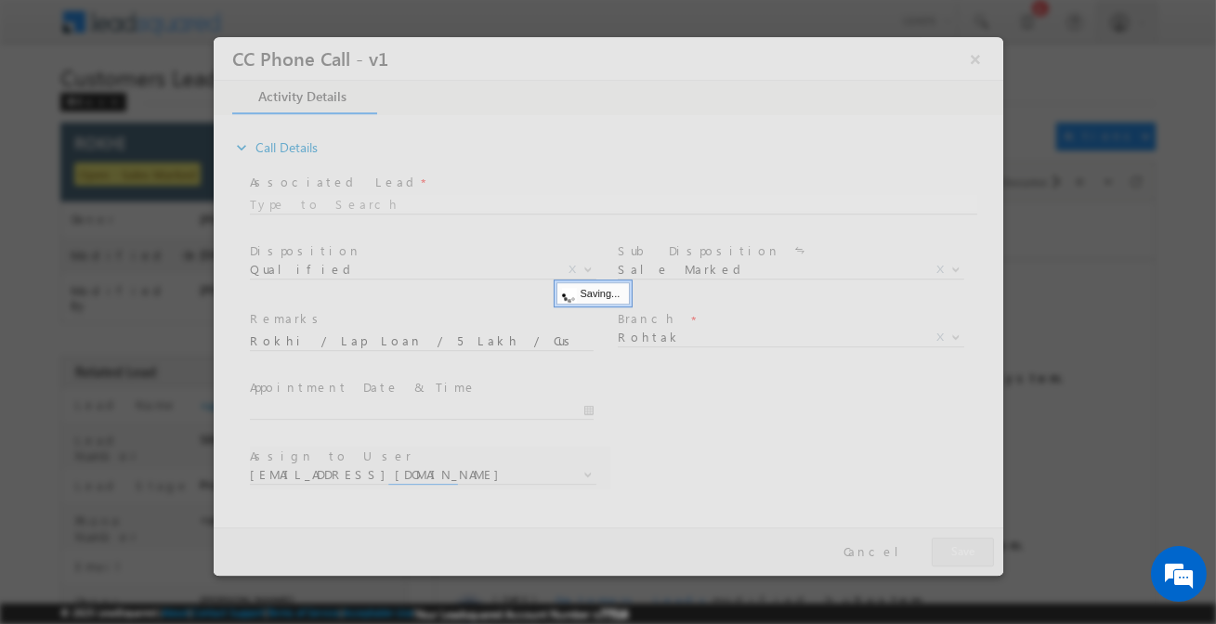
select select "[EMAIL_ADDRESS][DOMAIN_NAME]"
